Goal: Information Seeking & Learning: Learn about a topic

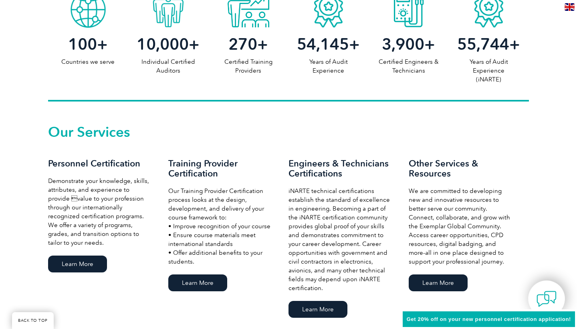
scroll to position [482, 0]
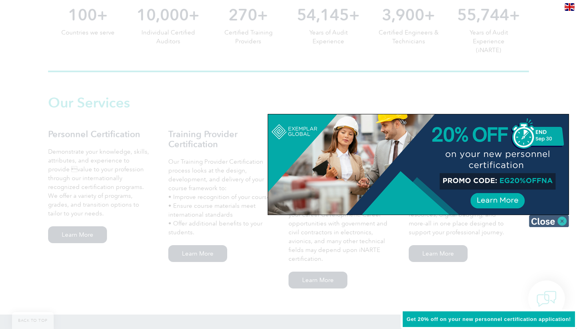
click at [565, 222] on img at bounding box center [549, 221] width 40 height 12
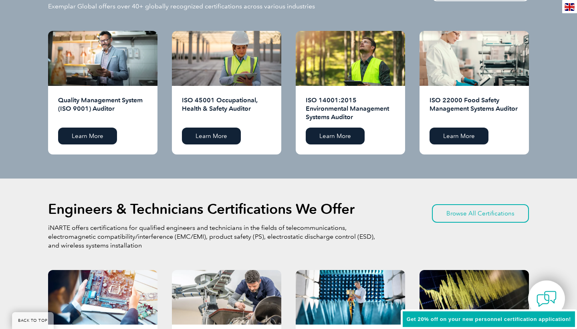
scroll to position [763, 0]
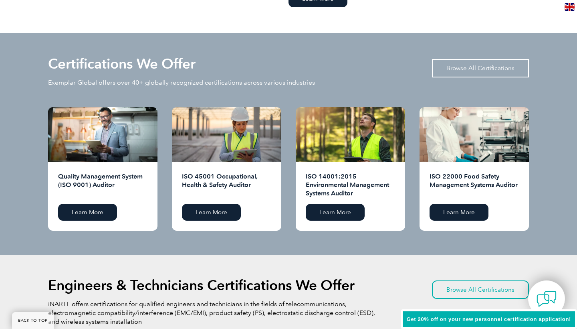
click at [468, 69] on link "Browse All Certifications" at bounding box center [480, 68] width 97 height 18
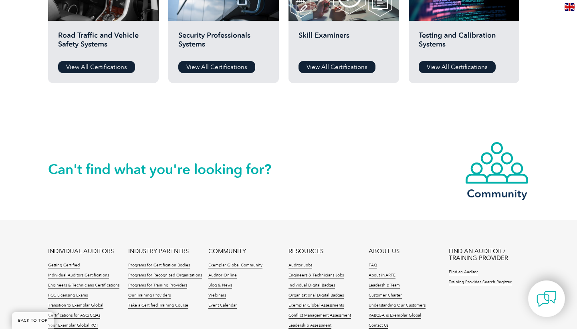
scroll to position [828, 0]
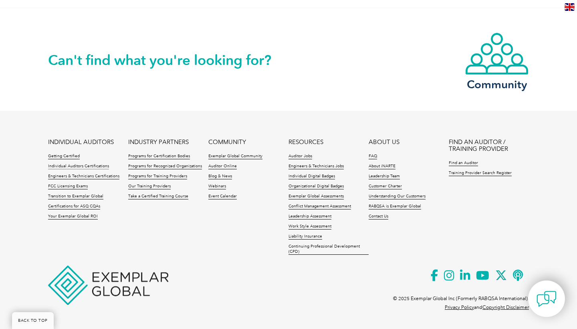
click at [69, 166] on link "Individual Auditors Certifications" at bounding box center [78, 167] width 61 height 6
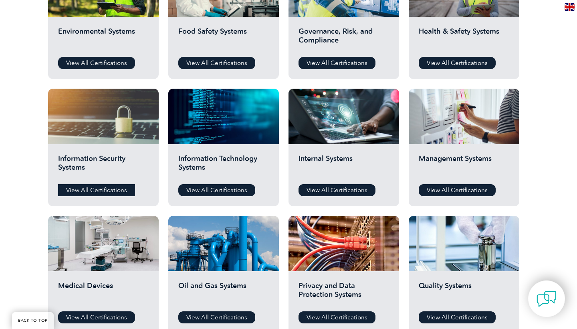
scroll to position [386, 0]
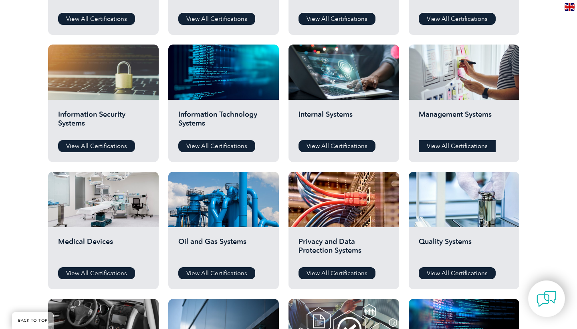
click at [434, 148] on link "View All Certifications" at bounding box center [457, 146] width 77 height 12
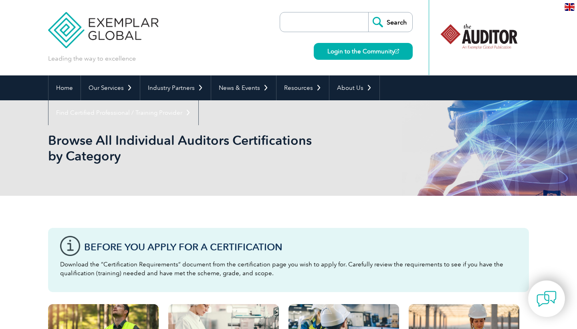
scroll to position [0, 0]
click at [339, 22] on input "search" at bounding box center [326, 21] width 84 height 19
type input "IMS"
click at [394, 22] on input "Search" at bounding box center [390, 21] width 44 height 19
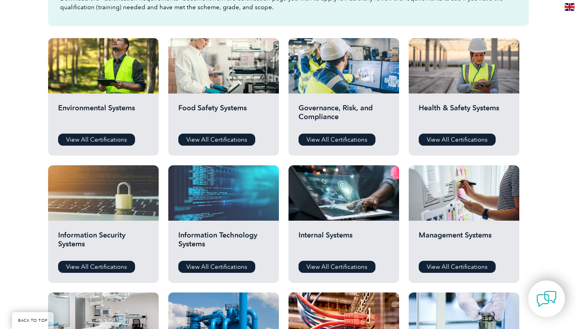
scroll to position [277, 0]
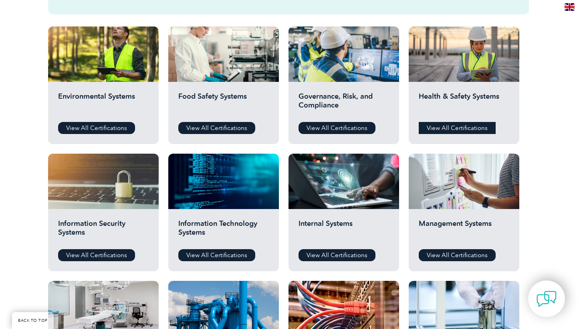
click at [474, 133] on link "View All Certifications" at bounding box center [457, 128] width 77 height 12
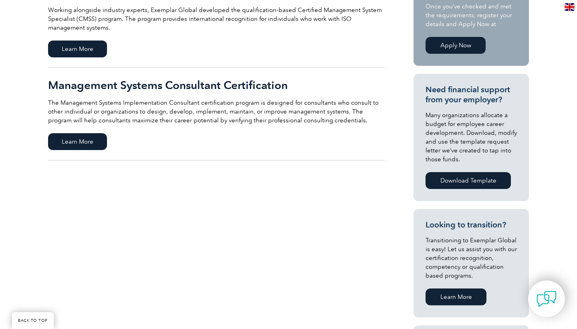
scroll to position [228, 0]
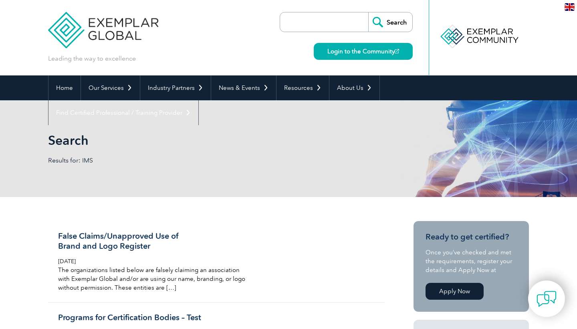
click at [330, 24] on input "search" at bounding box center [326, 21] width 84 height 19
type input "u"
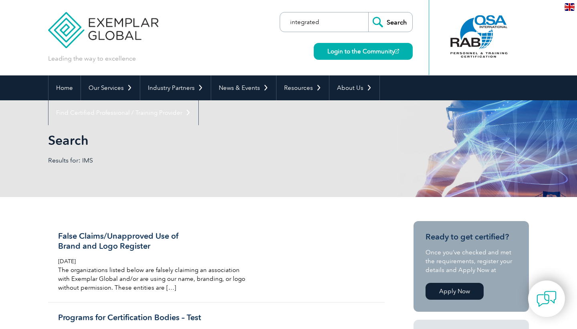
type input "integrated"
click at [386, 22] on input "Search" at bounding box center [390, 21] width 44 height 19
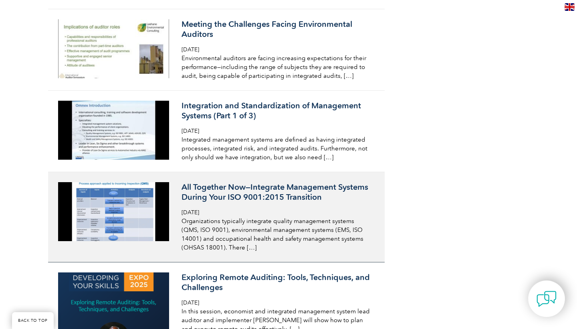
scroll to position [1341, 0]
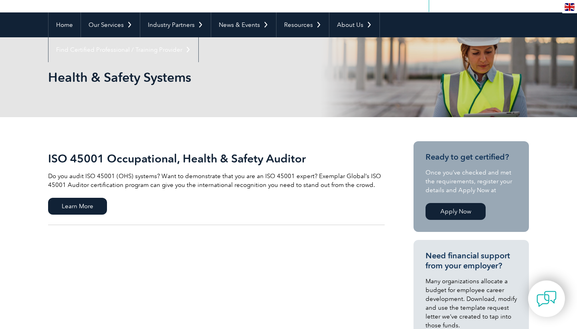
scroll to position [71, 0]
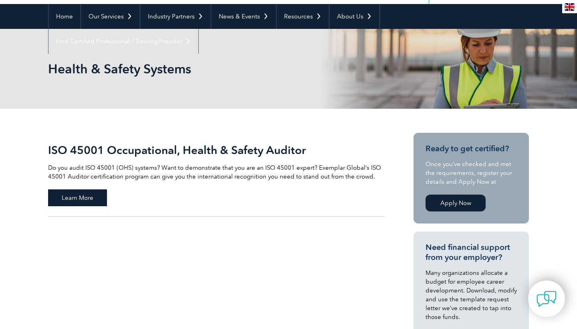
click at [92, 196] on span "Learn More" at bounding box center [77, 197] width 59 height 17
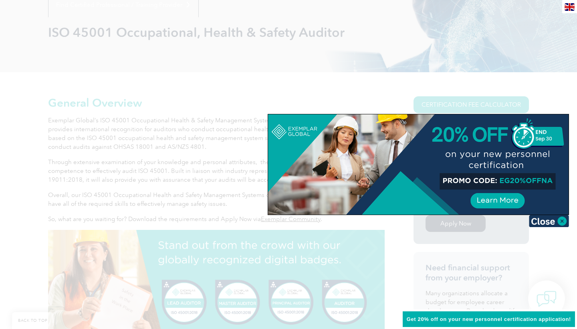
scroll to position [108, 0]
click at [561, 221] on img at bounding box center [549, 221] width 40 height 12
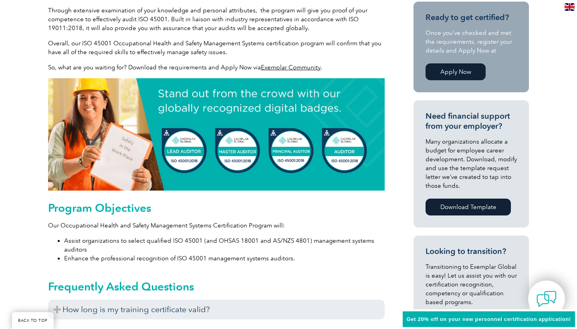
scroll to position [367, 0]
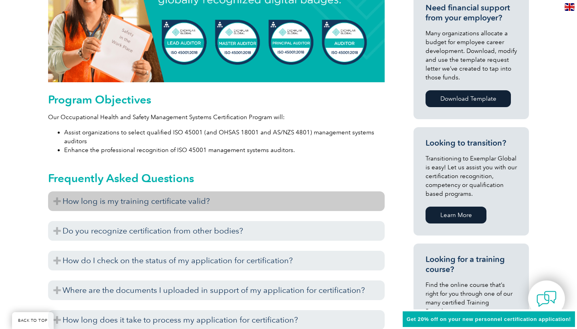
click at [357, 198] on h3 "How long is my training certificate valid?" at bounding box center [216, 201] width 337 height 20
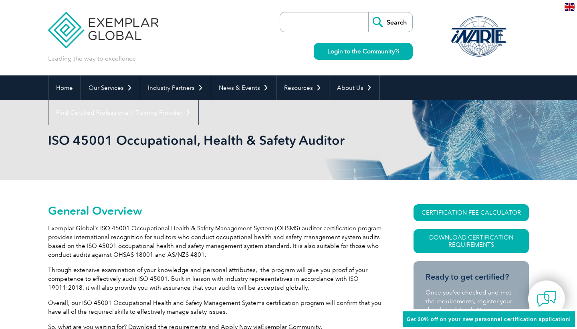
scroll to position [0, 0]
click at [443, 240] on link "Download Certification Requirements" at bounding box center [471, 241] width 115 height 24
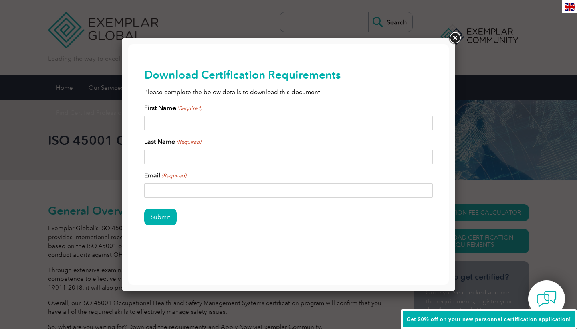
click at [454, 40] on link at bounding box center [455, 38] width 14 height 14
